Goal: Information Seeking & Learning: Understand process/instructions

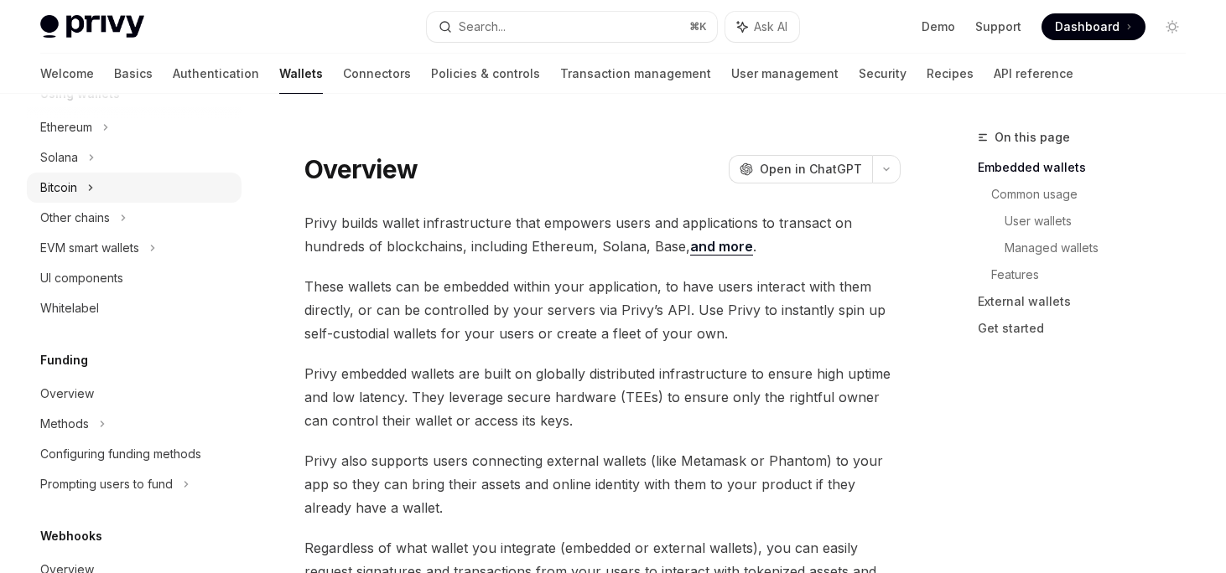
scroll to position [436, 0]
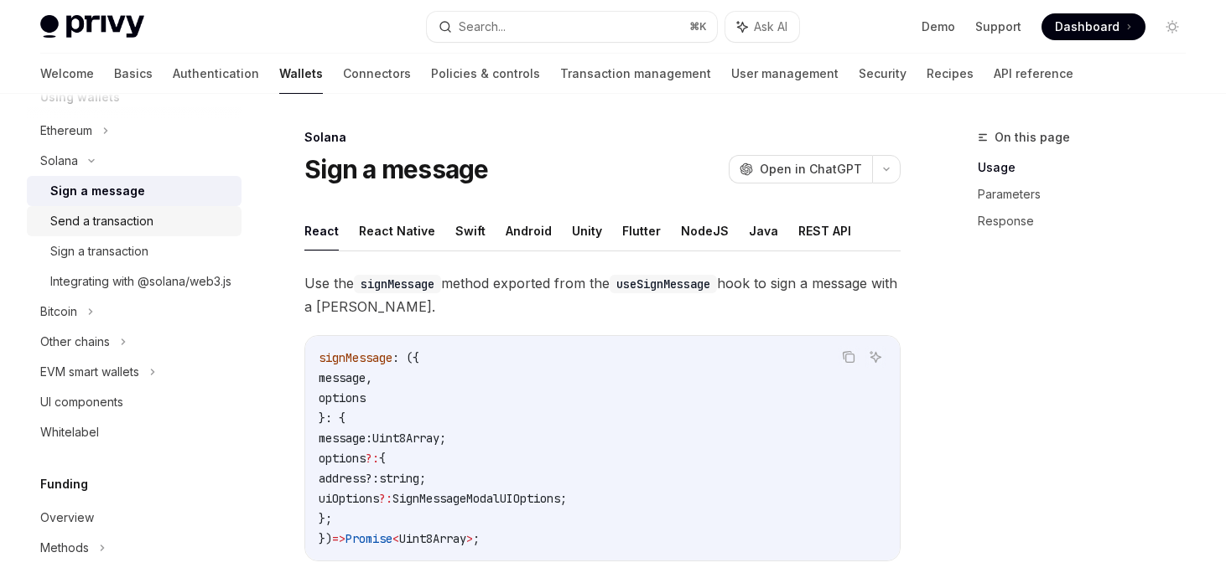
click at [103, 223] on div "Send a transaction" at bounding box center [101, 221] width 103 height 20
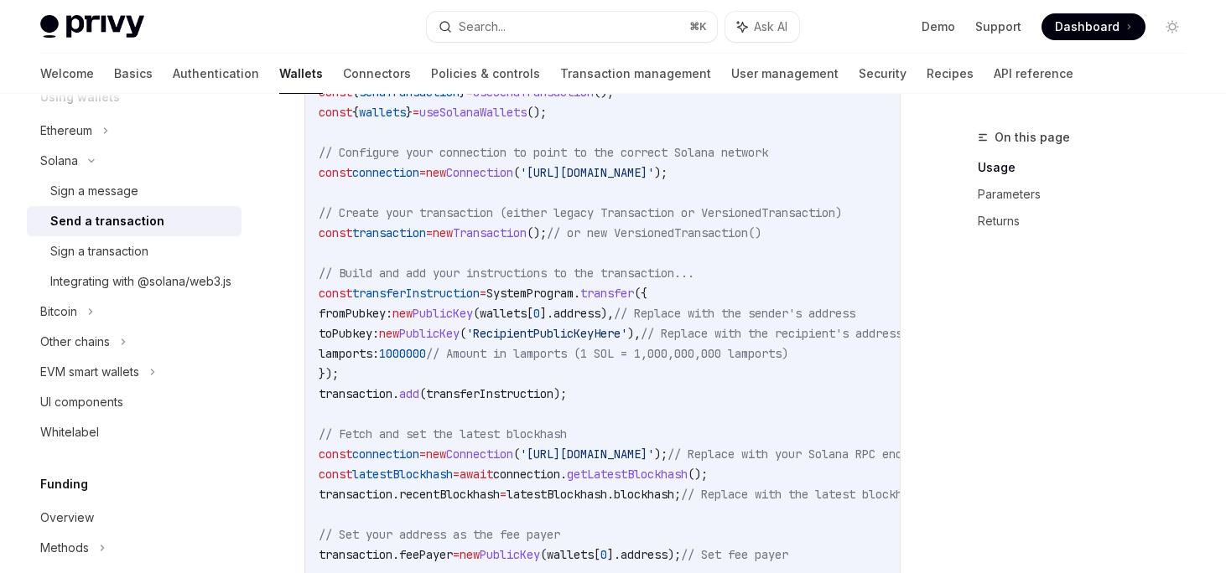
scroll to position [672, 0]
click at [135, 254] on div "Sign a transaction" at bounding box center [99, 251] width 98 height 20
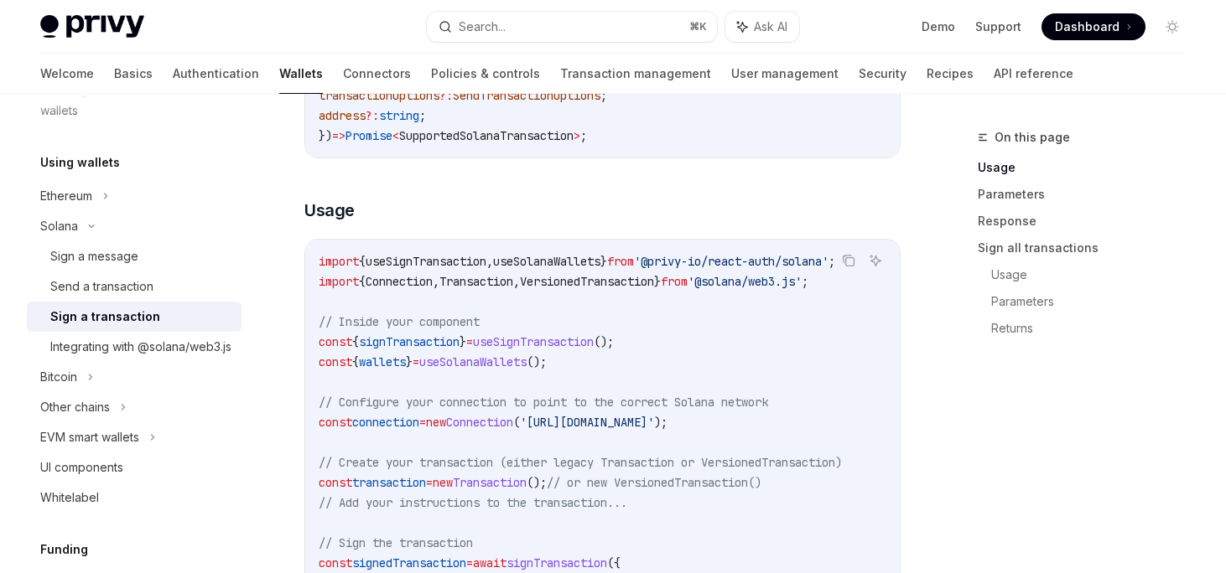
scroll to position [303, 0]
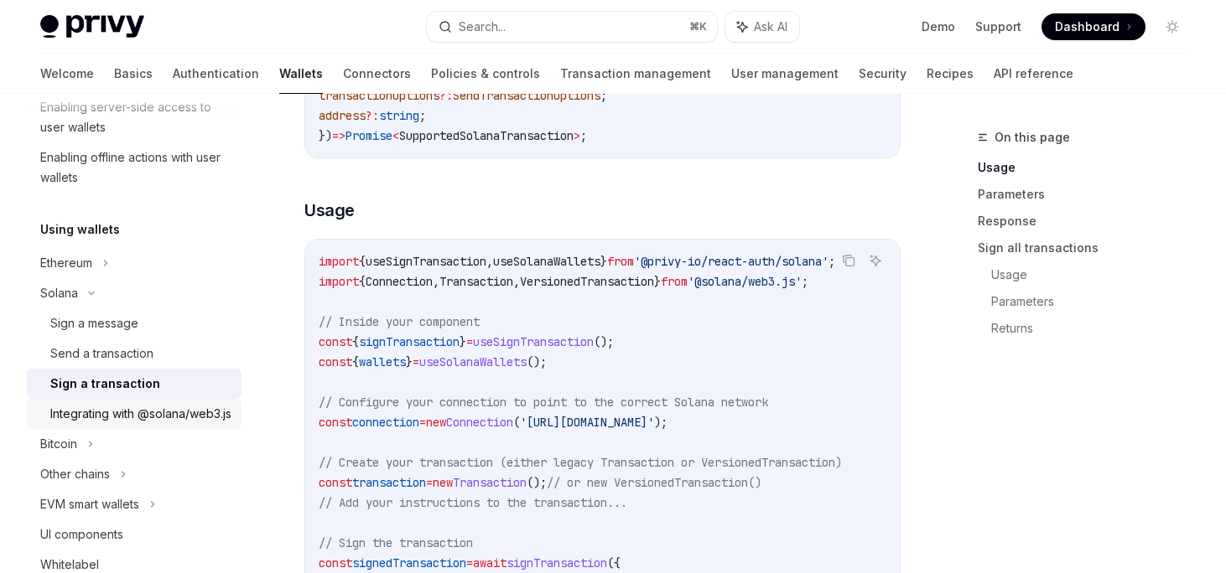
click at [134, 424] on div "Integrating with @solana/web3.js" at bounding box center [140, 414] width 181 height 20
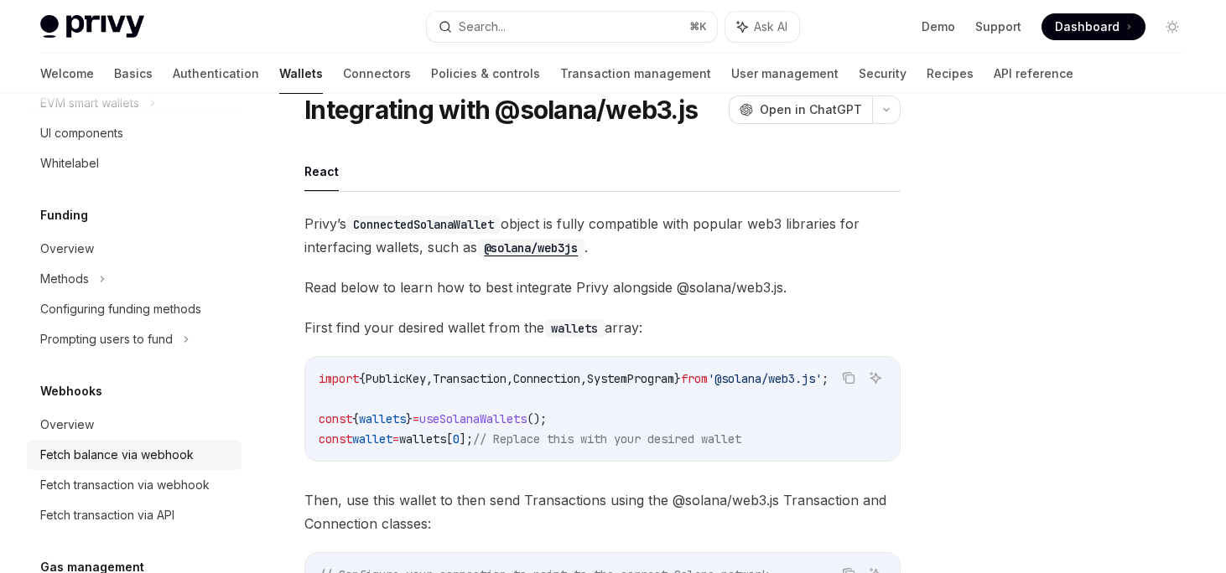
scroll to position [723, 0]
click at [100, 86] on div "Prompting users to fund" at bounding box center [75, 75] width 70 height 20
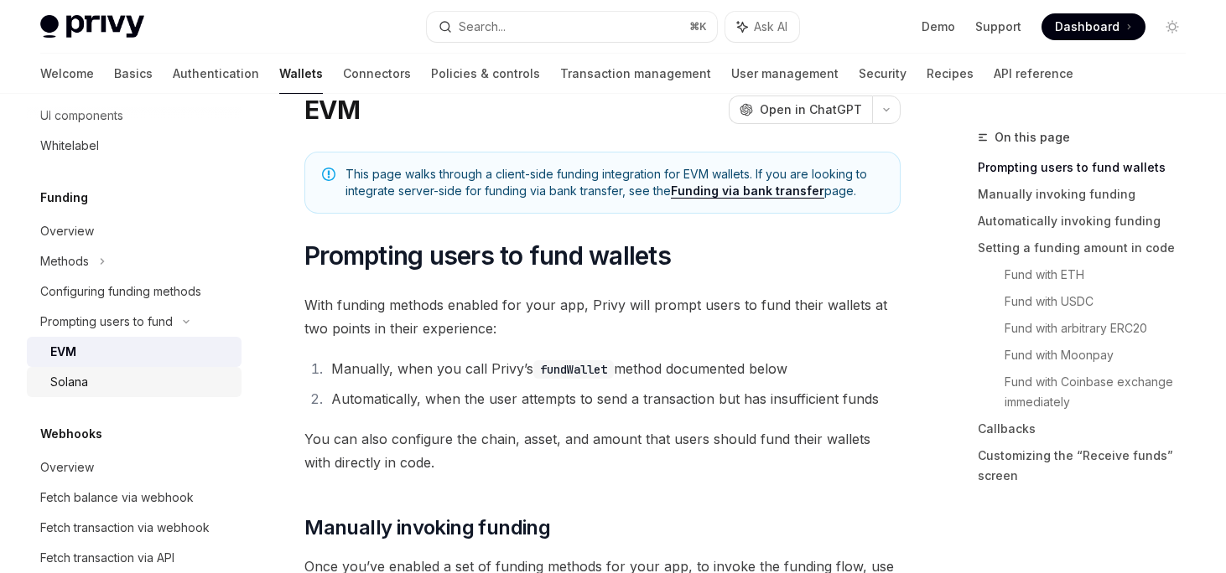
click at [93, 392] on div "Solana" at bounding box center [140, 382] width 181 height 20
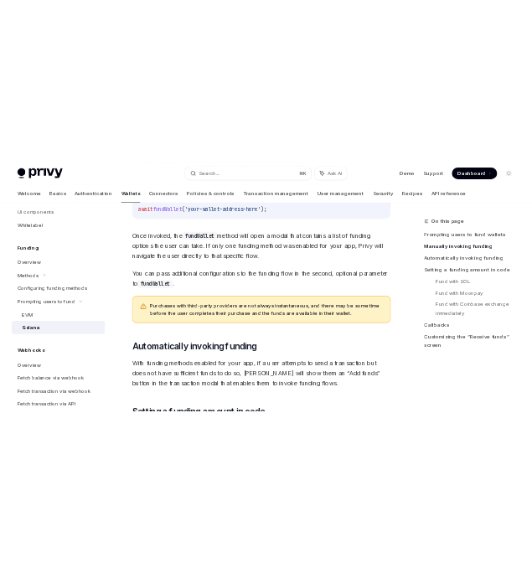
scroll to position [759, 0]
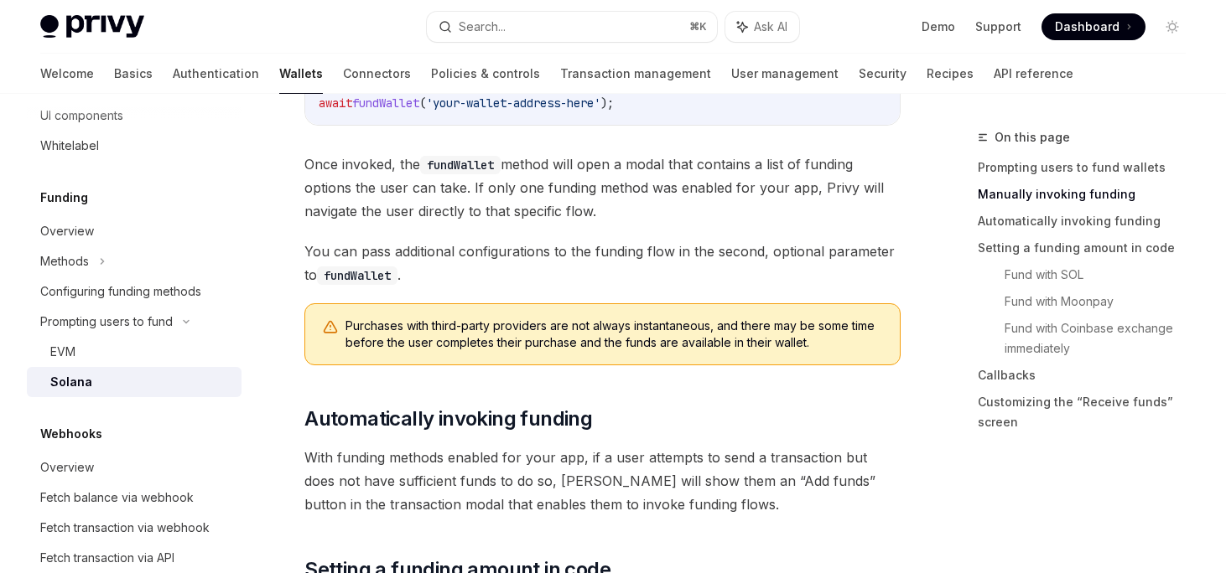
type textarea "*"
